Goal: Find specific page/section: Find specific page/section

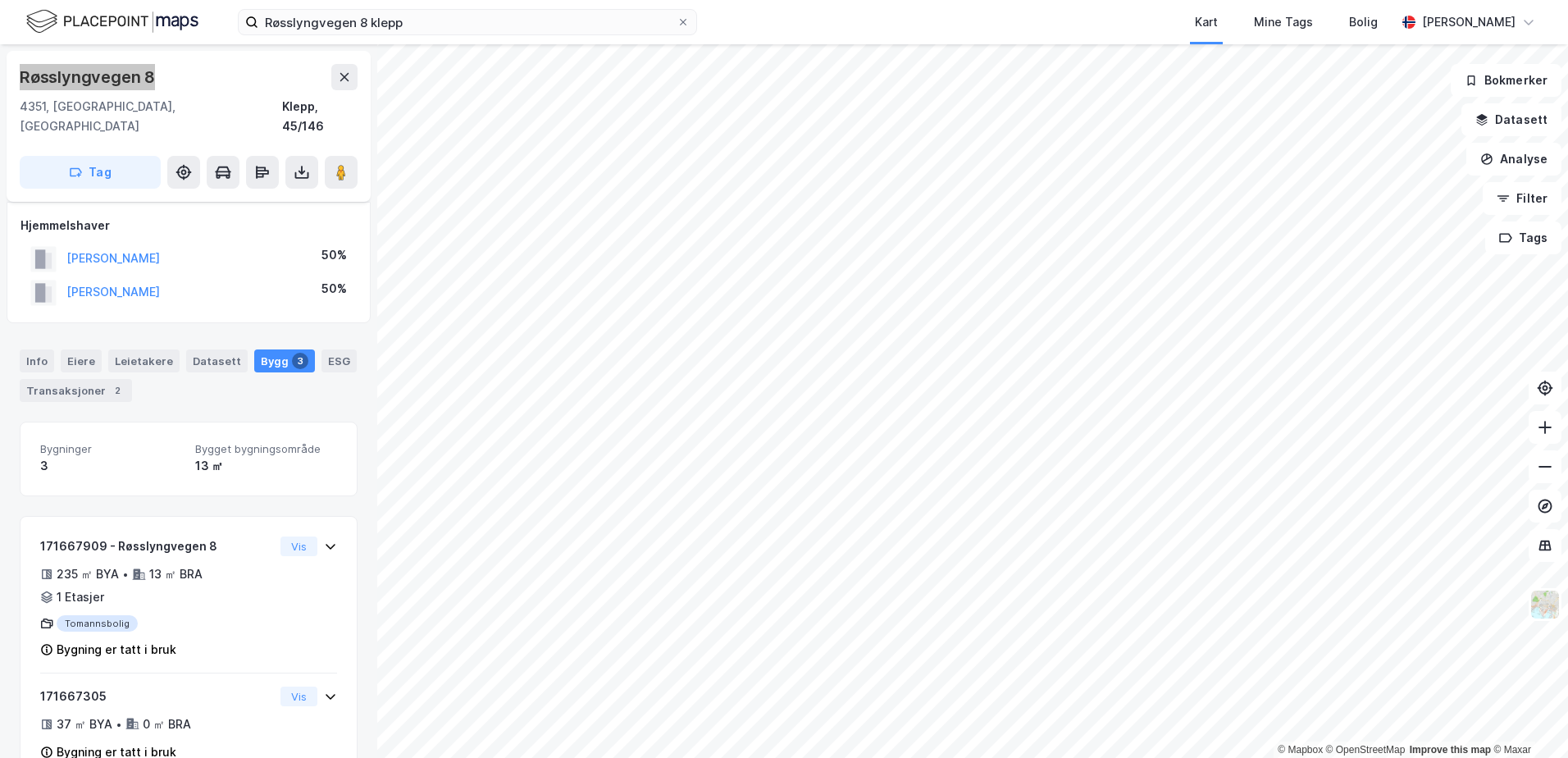
scroll to position [125, 0]
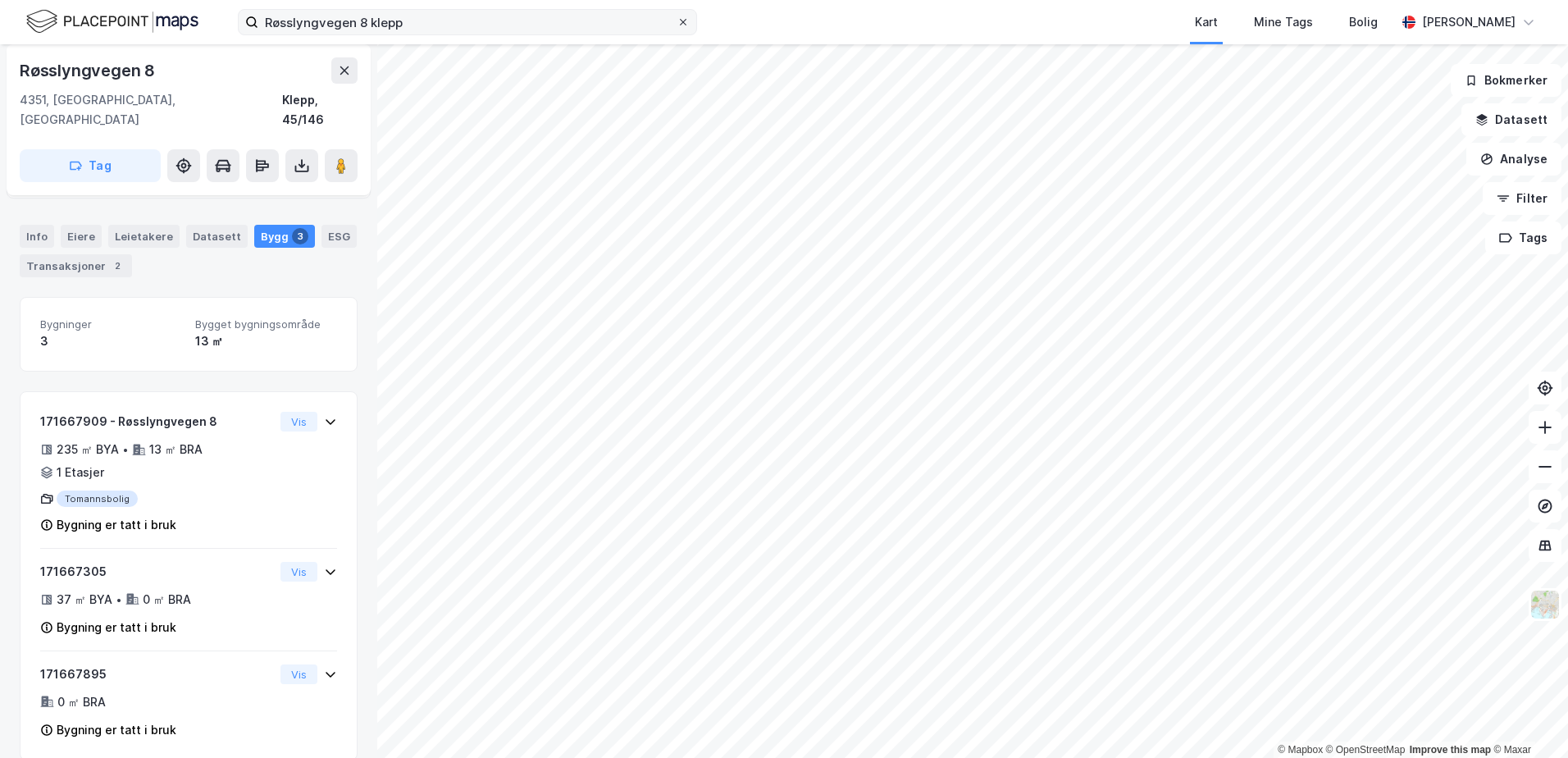
click at [679, 17] on icon at bounding box center [683, 22] width 10 height 10
click at [676, 17] on input "Røsslyngvegen 8 klepp" at bounding box center [467, 22] width 418 height 25
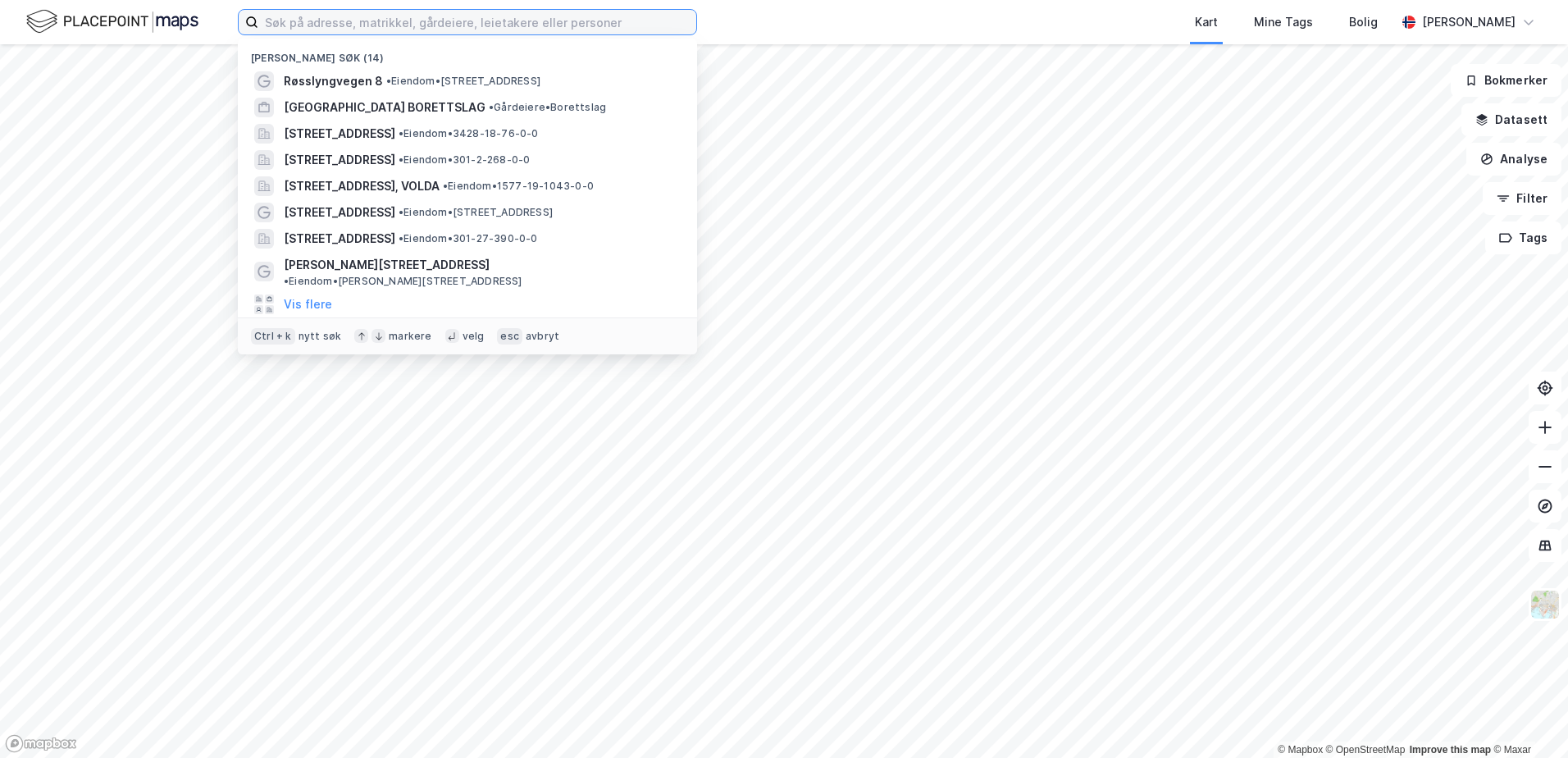
paste input "[STREET_ADDRESS]"
type input "[STREET_ADDRESS]"
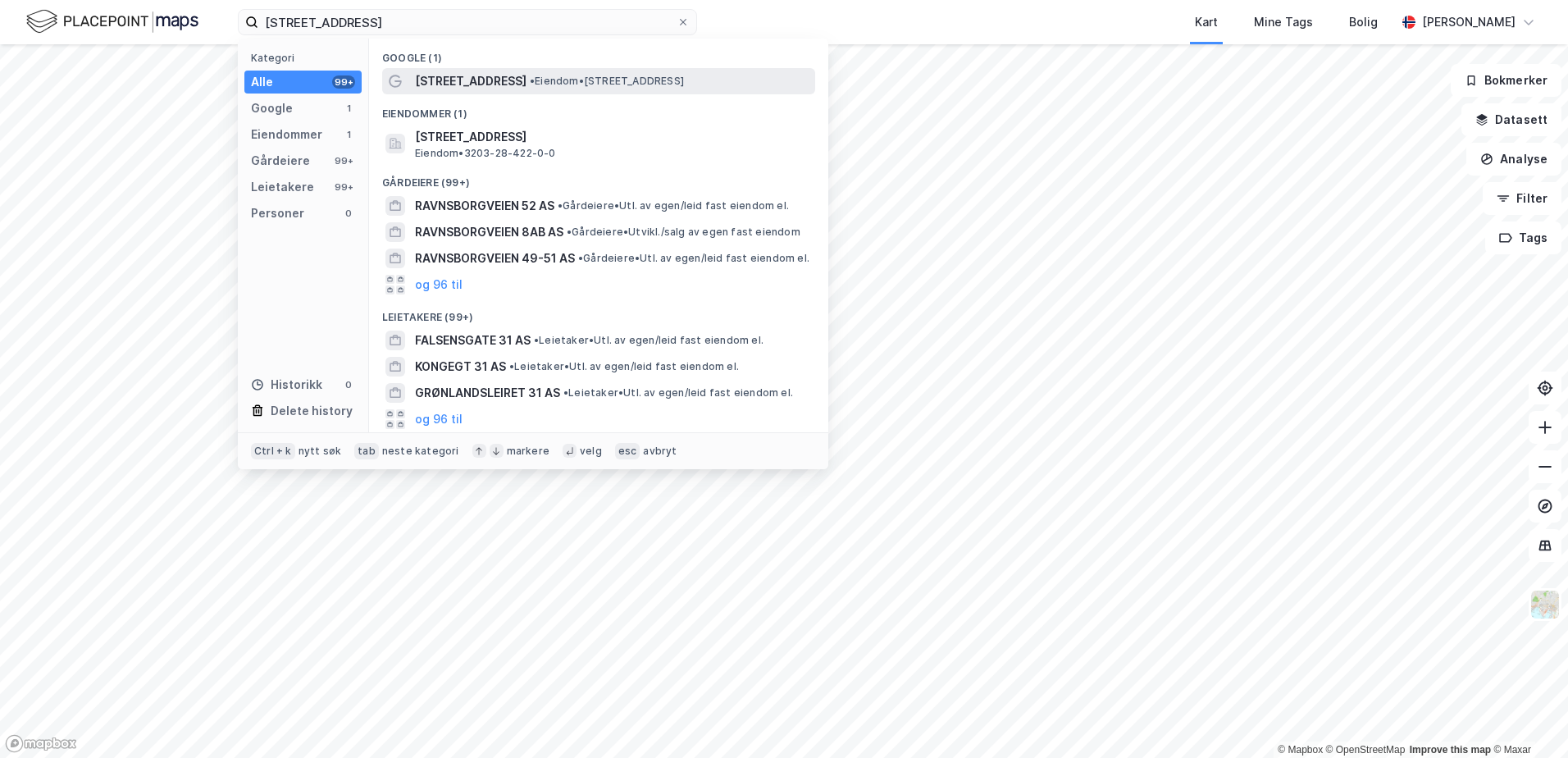
click at [532, 76] on span "•" at bounding box center [532, 81] width 5 height 12
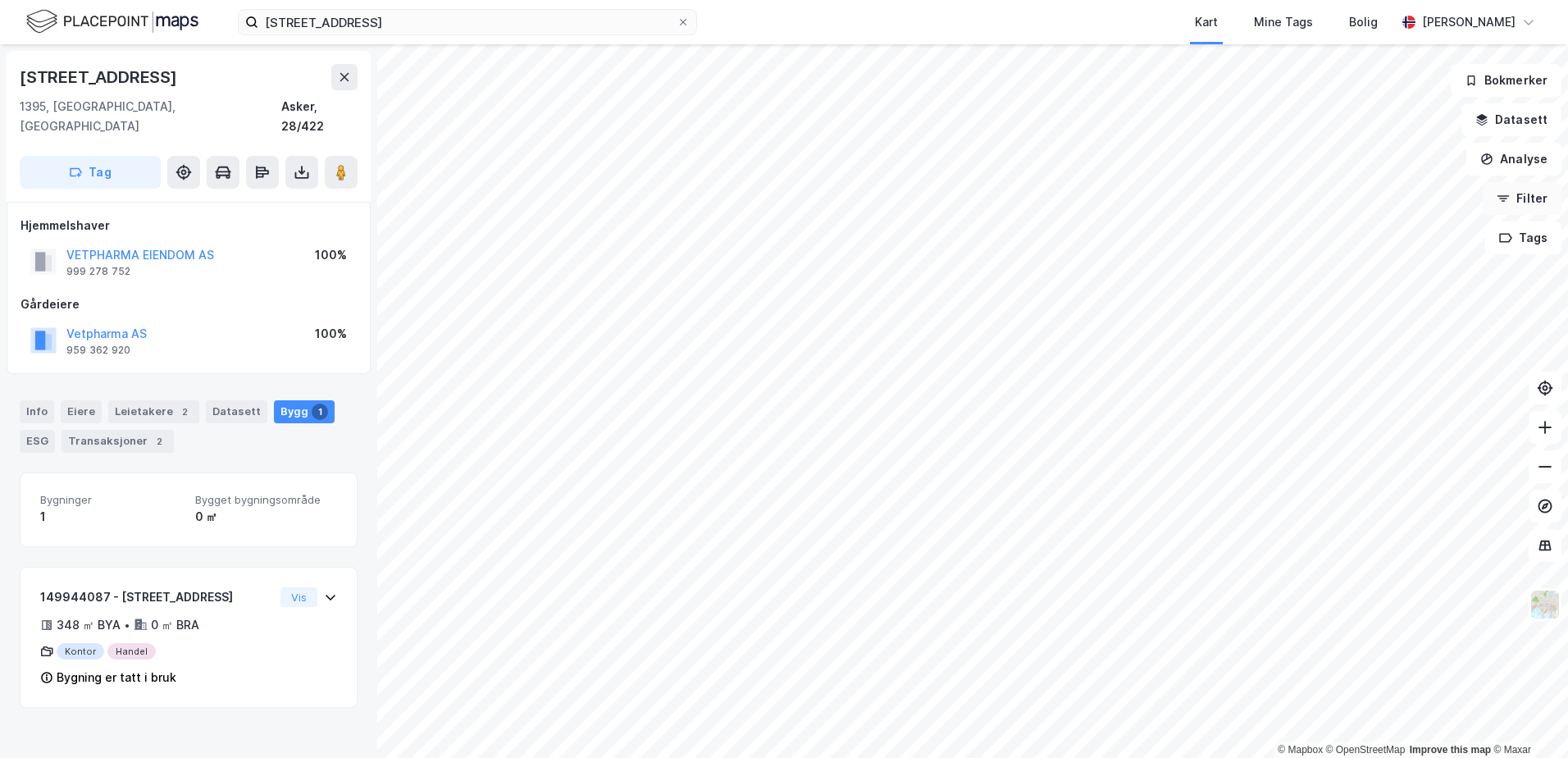
click at [1536, 191] on button "Filter" at bounding box center [1521, 198] width 79 height 32
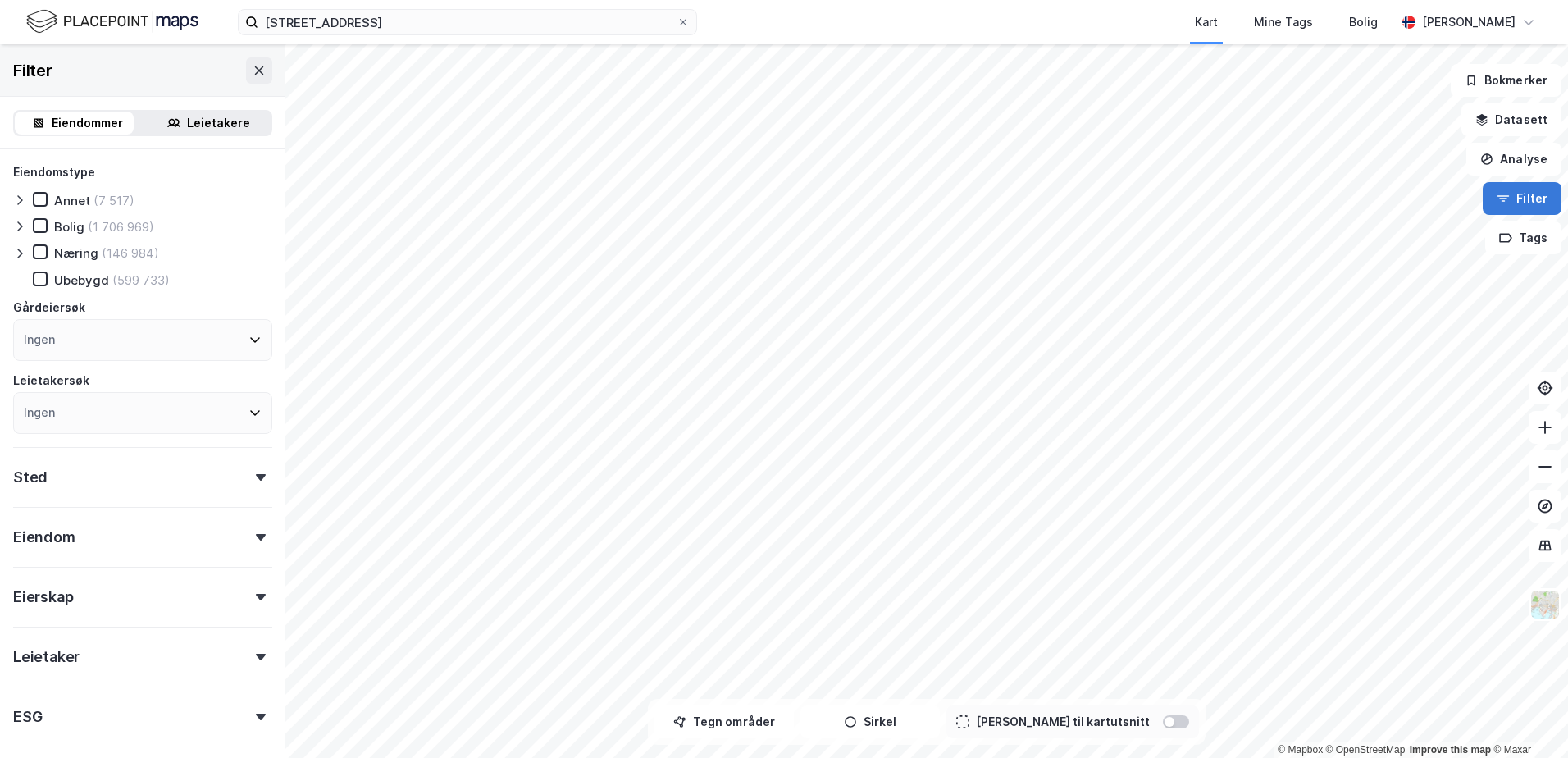
click at [1536, 196] on button "Filter" at bounding box center [1521, 198] width 79 height 32
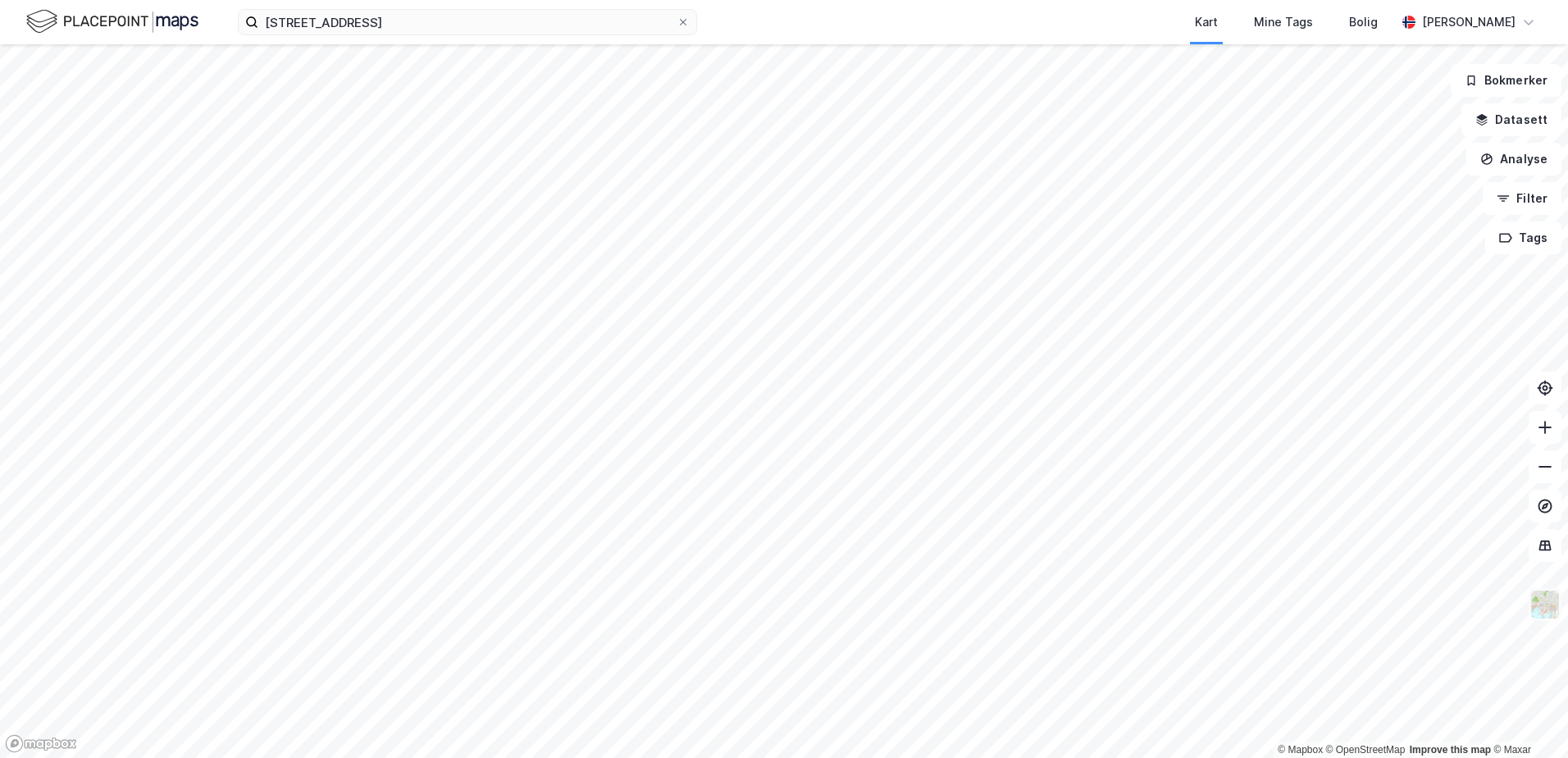
click at [1542, 591] on img at bounding box center [1545, 604] width 31 height 31
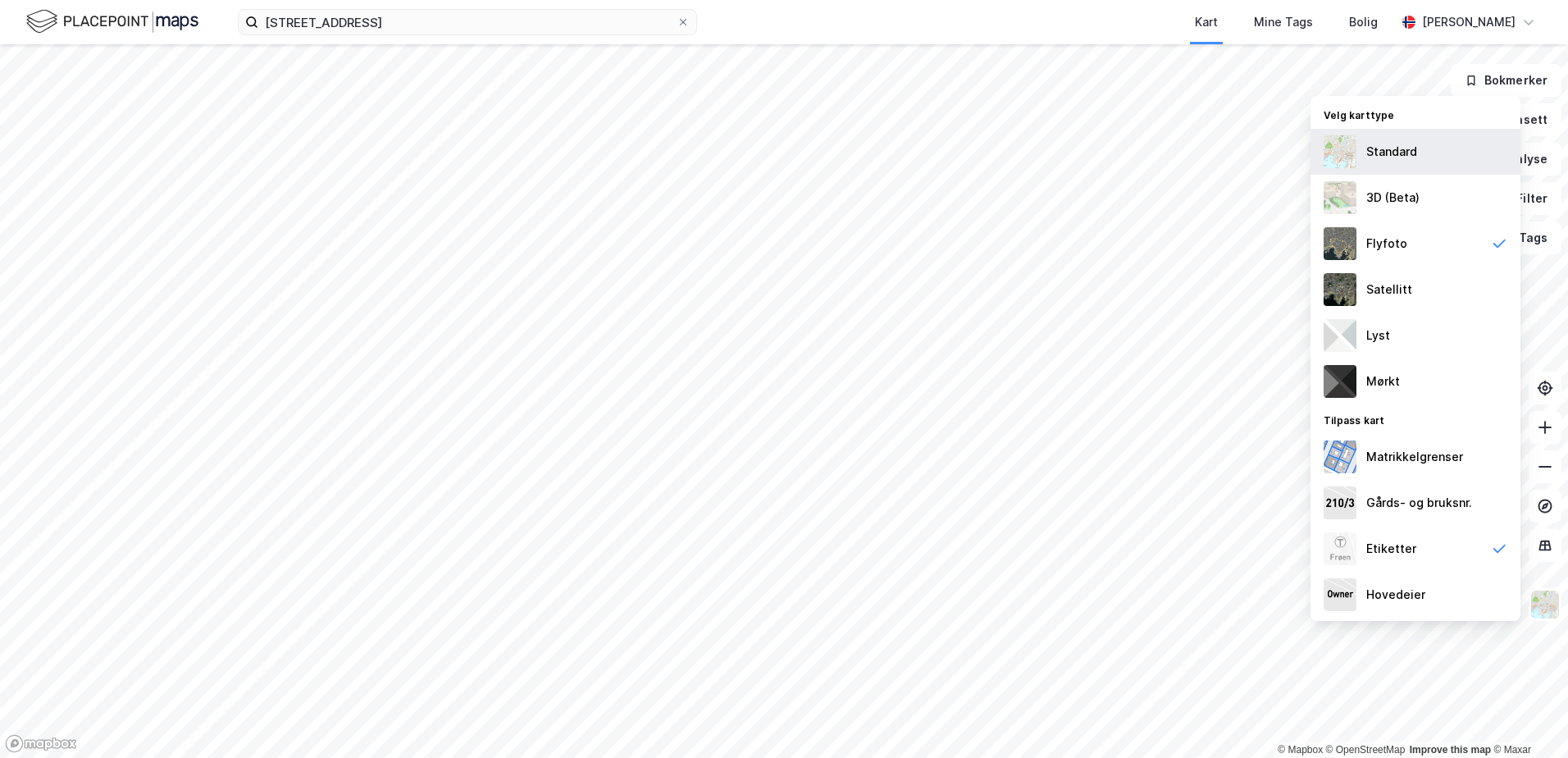
click at [1411, 162] on div "Standard" at bounding box center [1415, 151] width 210 height 46
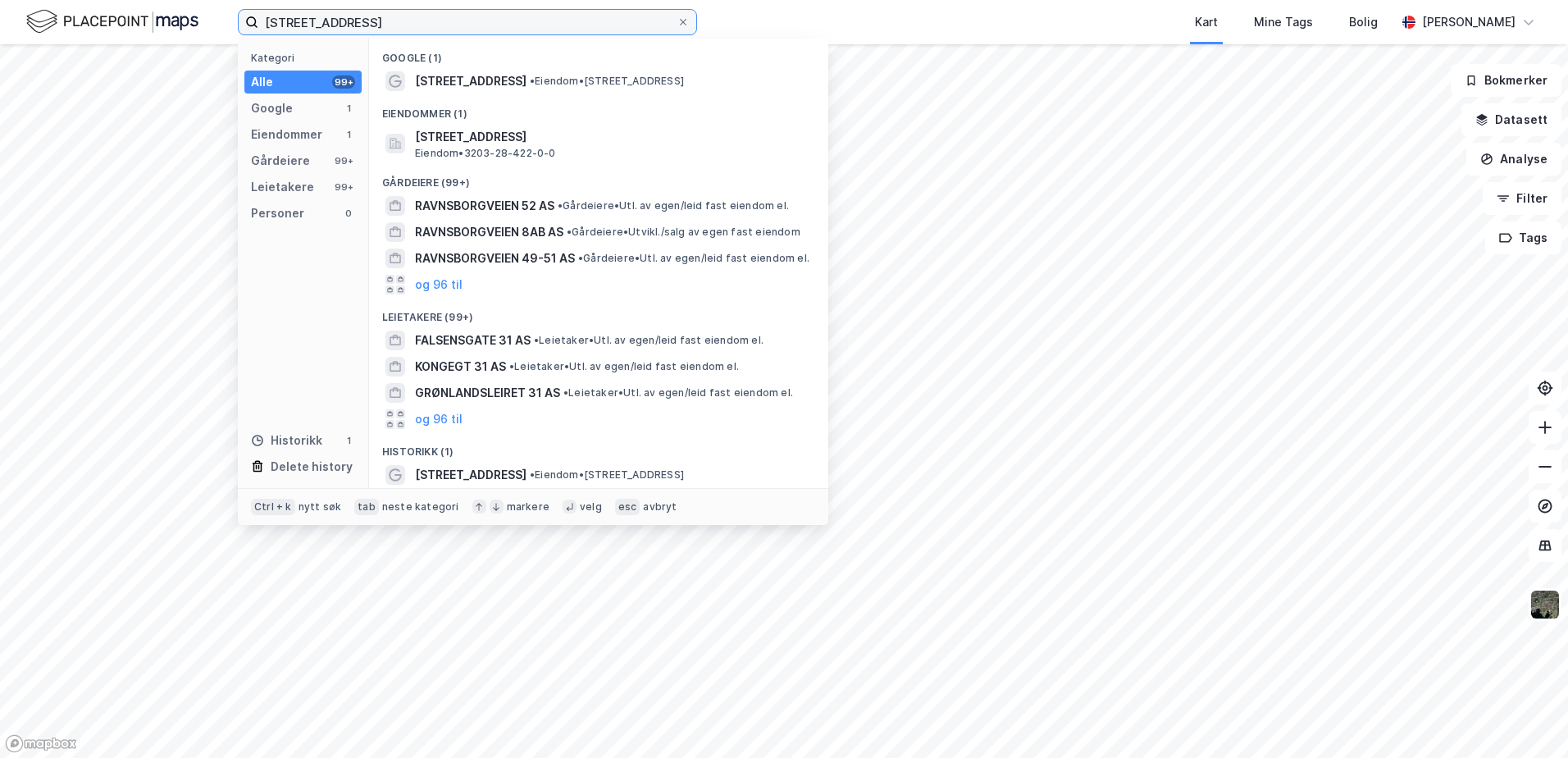
click at [438, 29] on input "[STREET_ADDRESS]" at bounding box center [467, 22] width 418 height 25
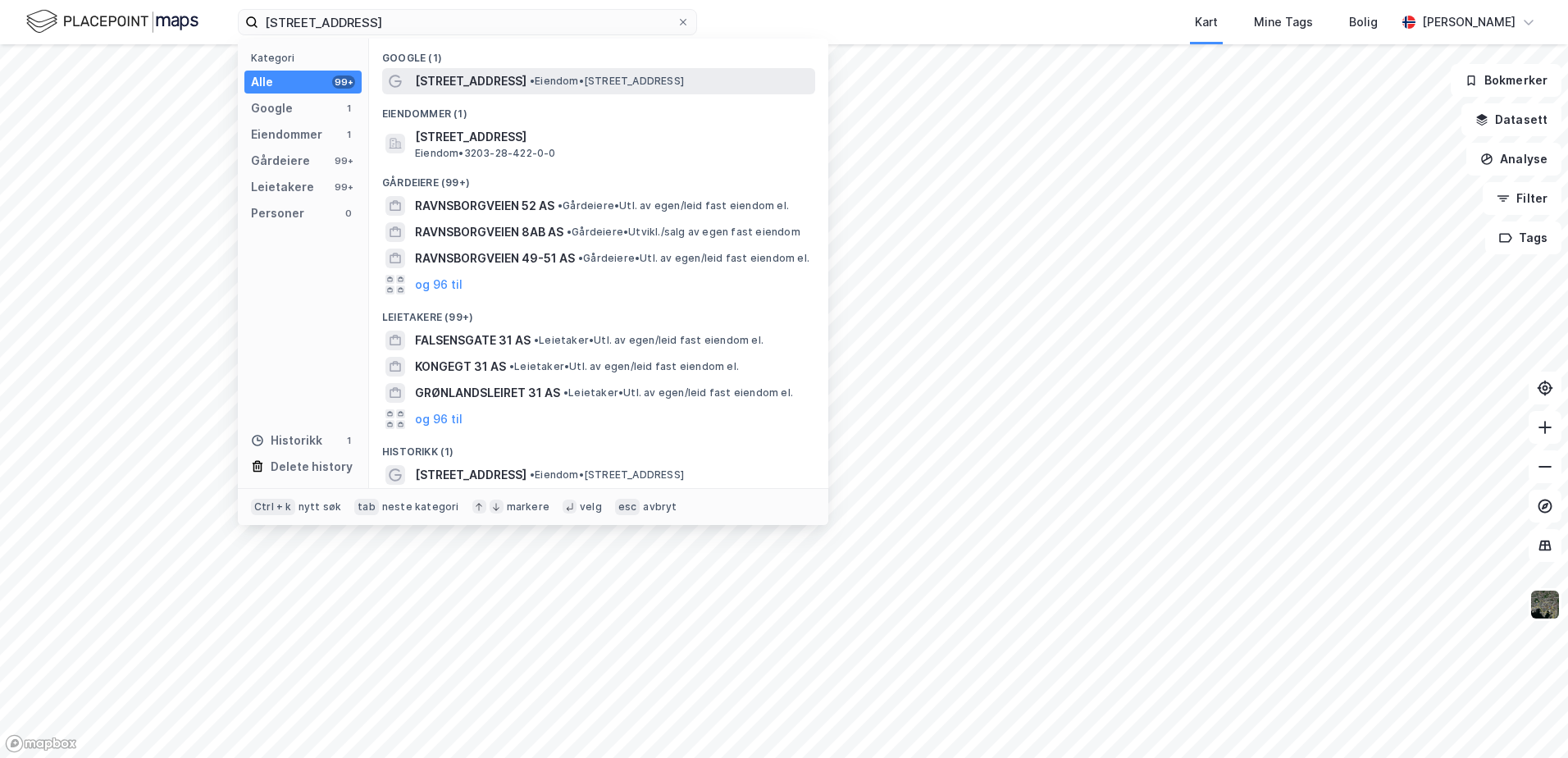
click at [447, 72] on span "[STREET_ADDRESS]" at bounding box center [471, 82] width 111 height 20
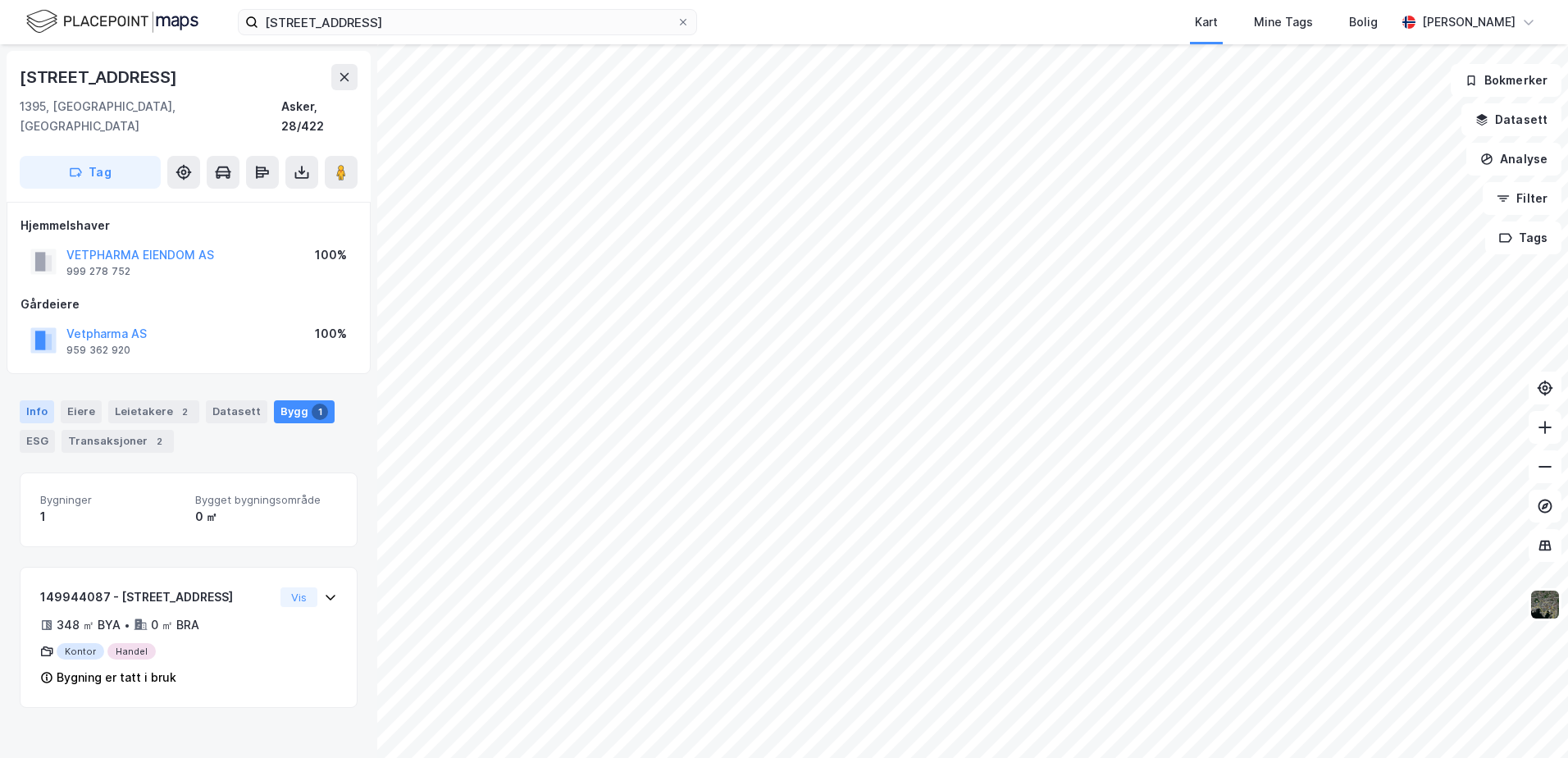
click at [46, 400] on div "Info" at bounding box center [37, 412] width 34 height 23
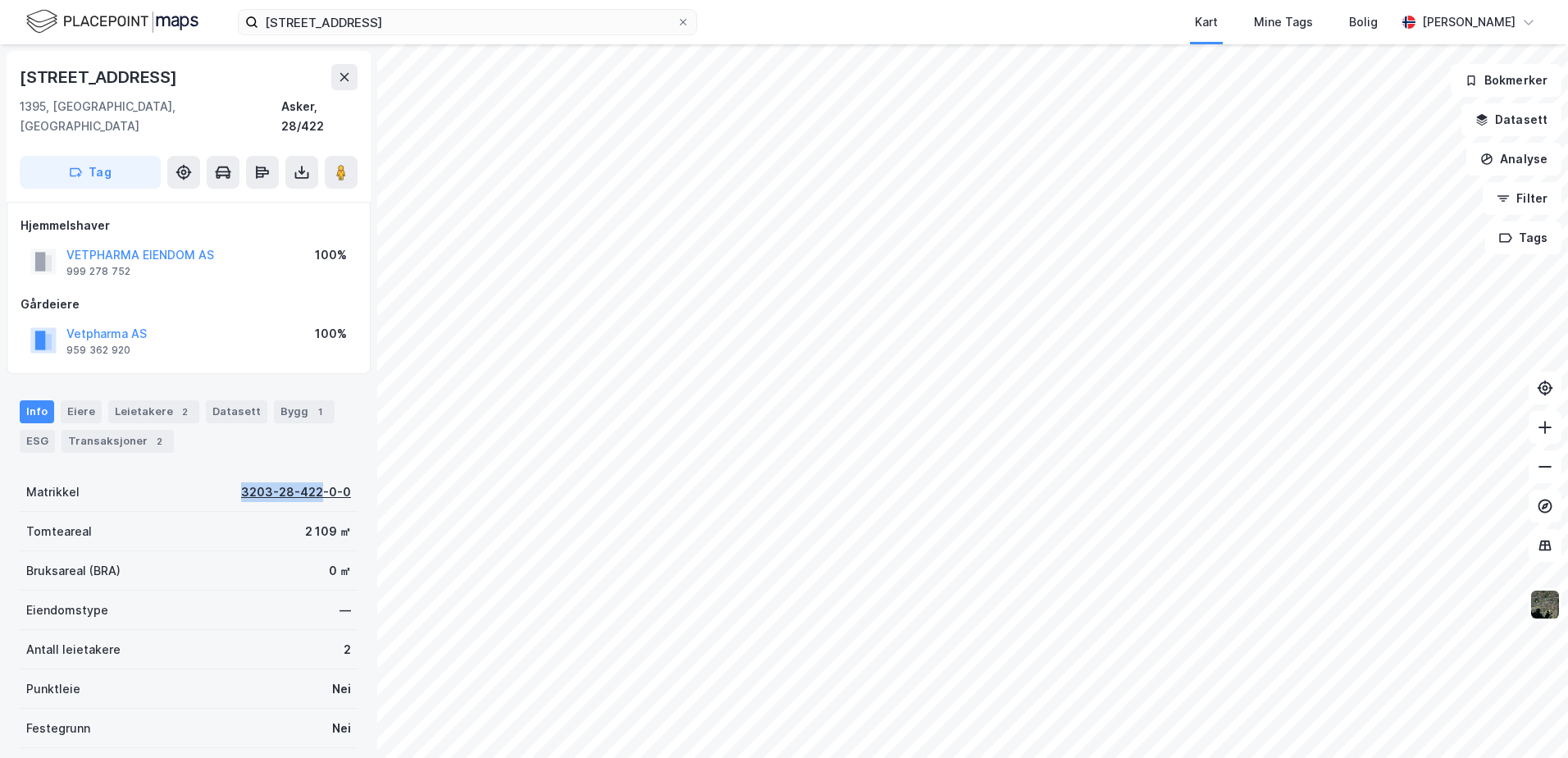
drag, startPoint x: 219, startPoint y: 467, endPoint x: 312, endPoint y: 475, distance: 93.3
click at [312, 475] on div "Matrikkel 3203-28-422-0-0" at bounding box center [189, 492] width 338 height 39
copy div "[PHONE_NUMBER]"
